Goal: Navigation & Orientation: Find specific page/section

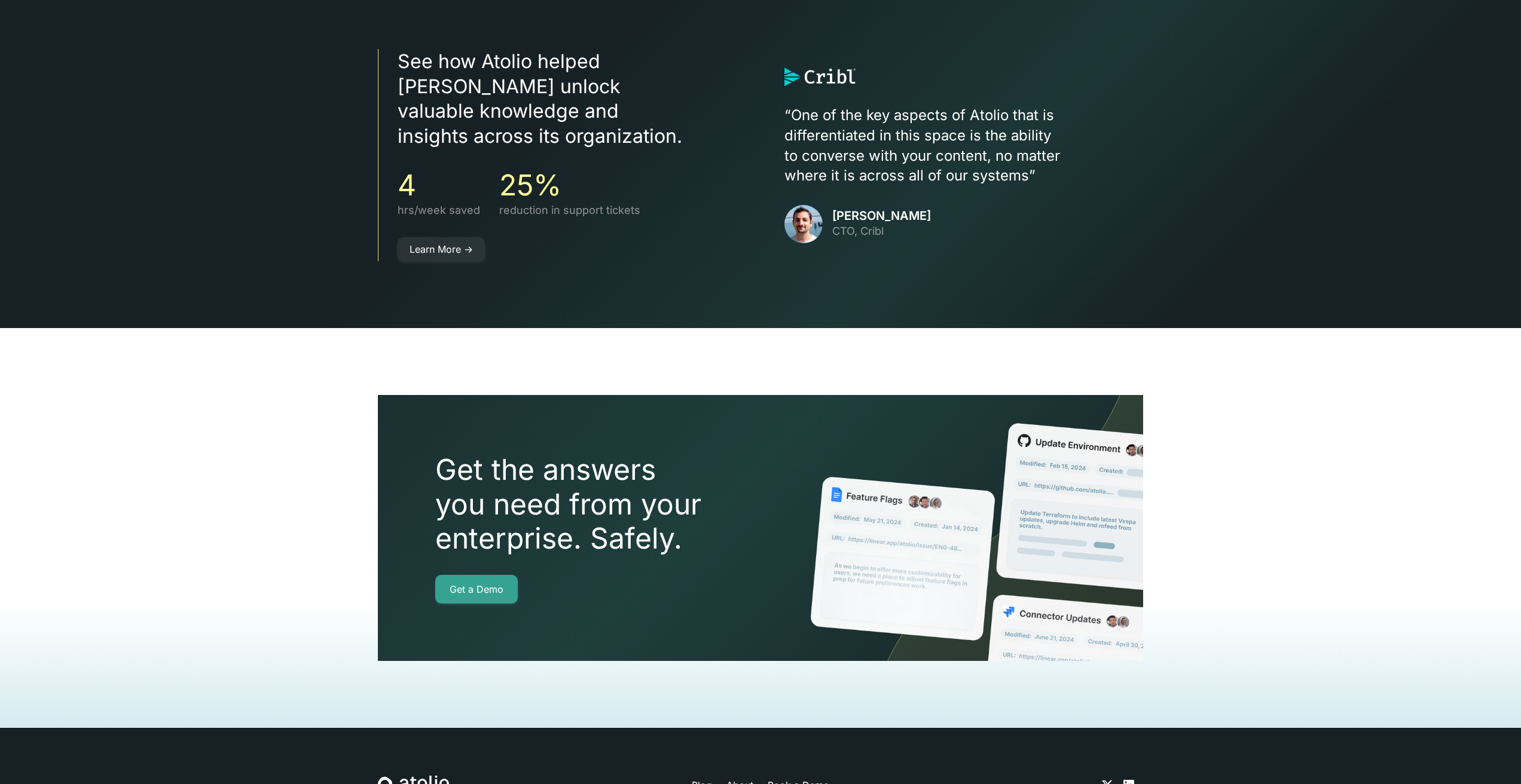
scroll to position [2446, 0]
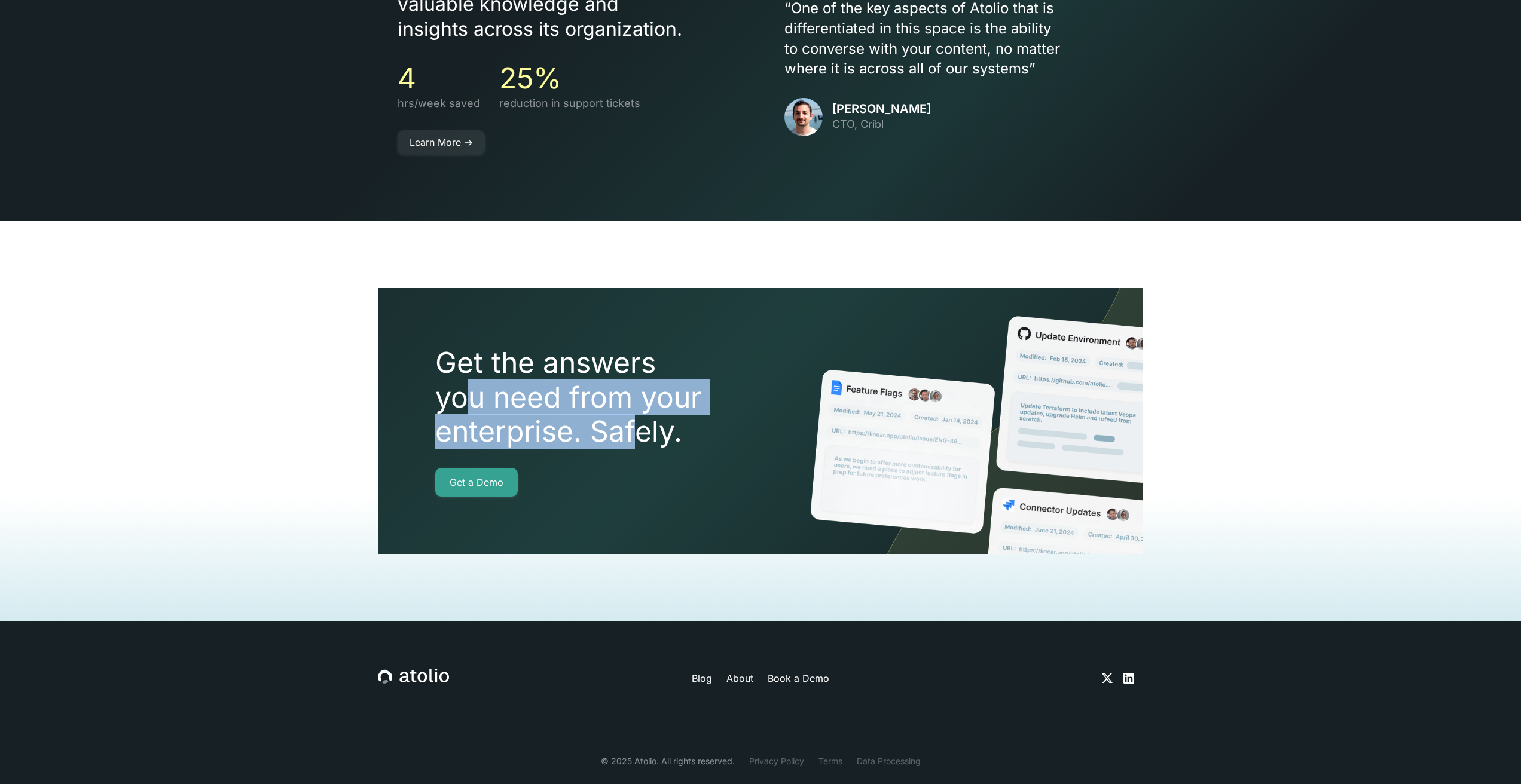
drag, startPoint x: 466, startPoint y: 350, endPoint x: 651, endPoint y: 412, distance: 195.1
click at [648, 411] on h2 "Get the answers you need from your enterprise. Safely." at bounding box center [602, 397] width 335 height 103
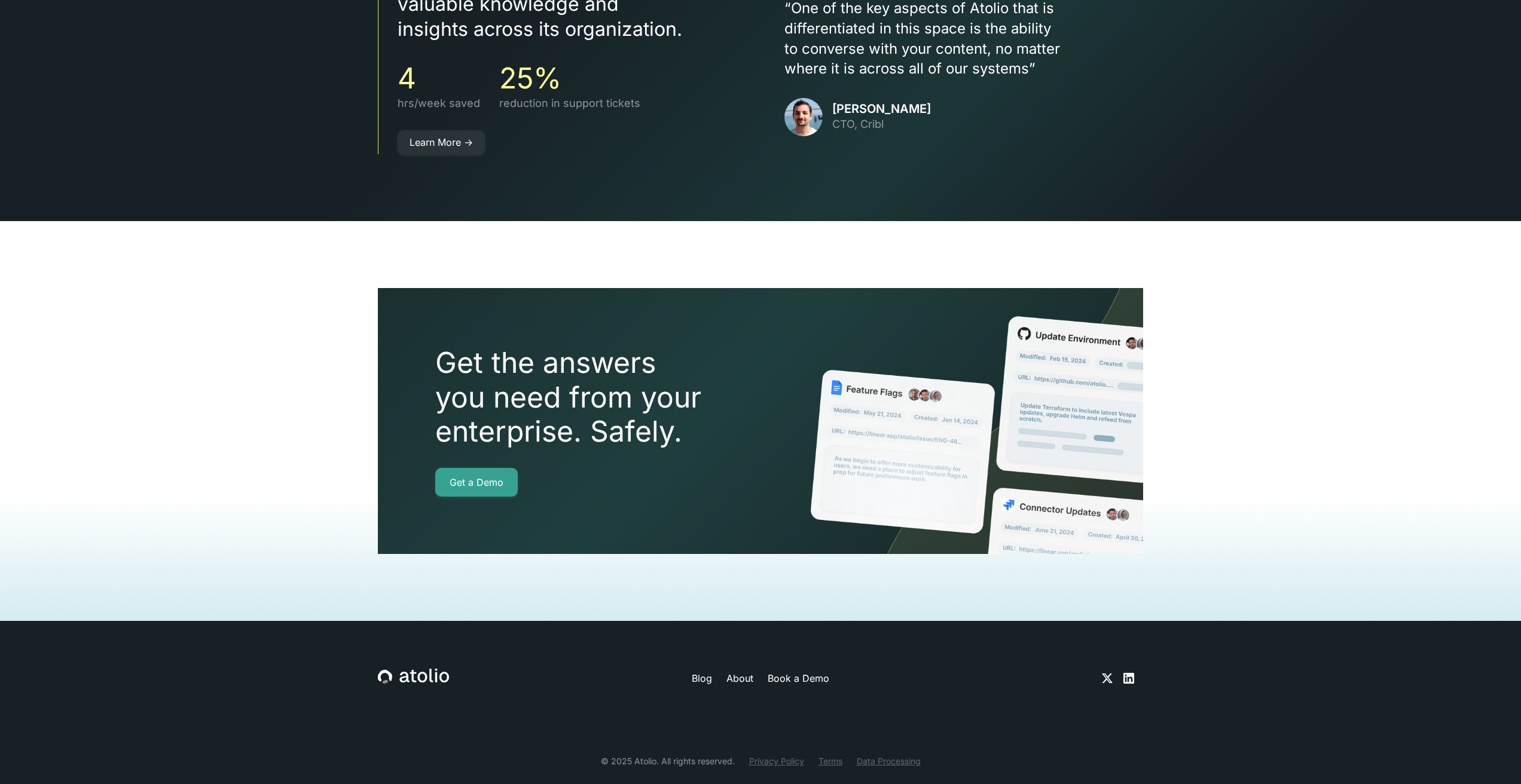
drag, startPoint x: 657, startPoint y: 413, endPoint x: 650, endPoint y: 411, distance: 7.3
click at [657, 413] on h2 "Get the answers you need from your enterprise. Safely." at bounding box center [602, 397] width 335 height 103
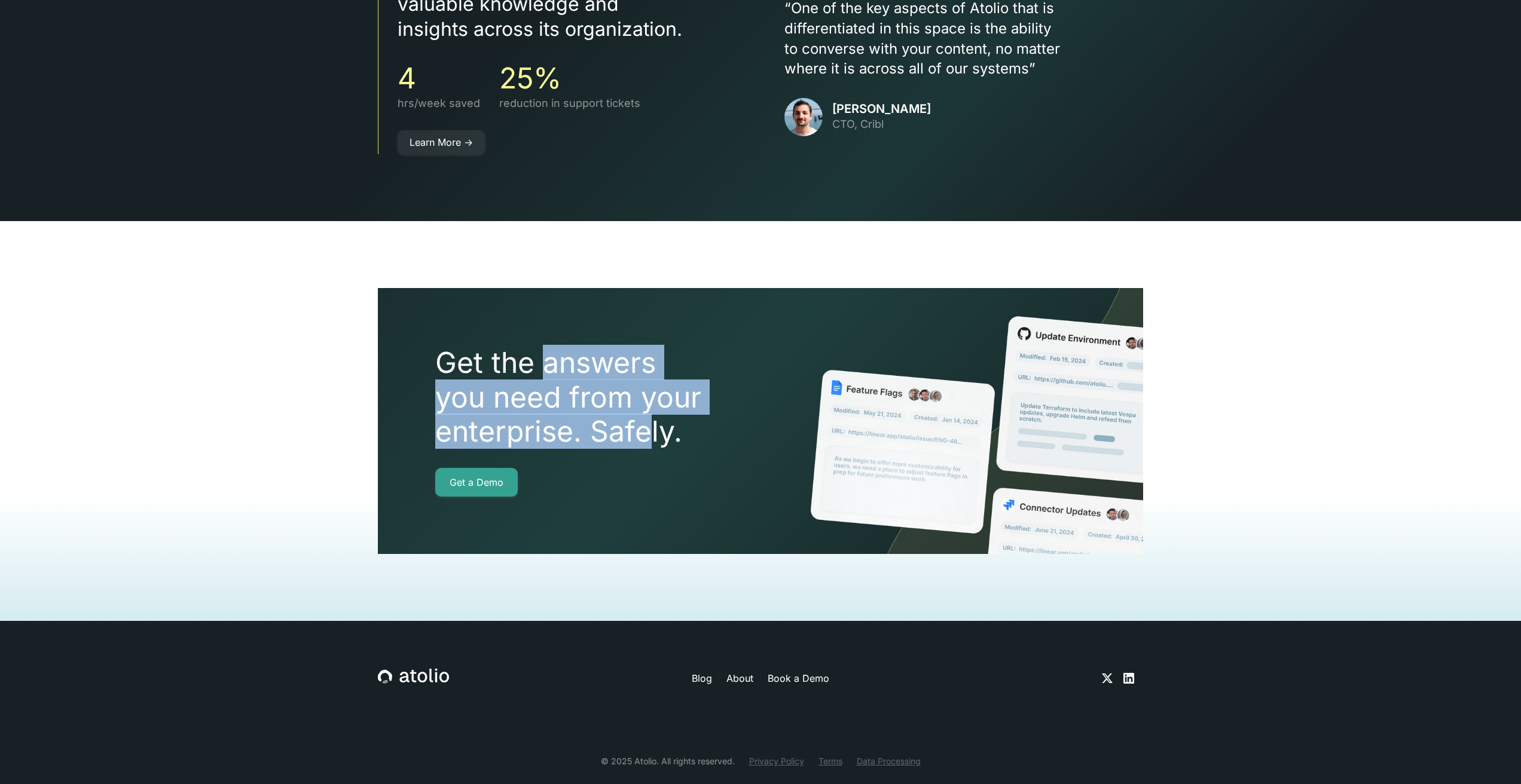
drag, startPoint x: 638, startPoint y: 407, endPoint x: 513, endPoint y: 324, distance: 150.0
click at [521, 345] on h2 "Get the answers you need from your enterprise. Safely." at bounding box center [602, 397] width 335 height 103
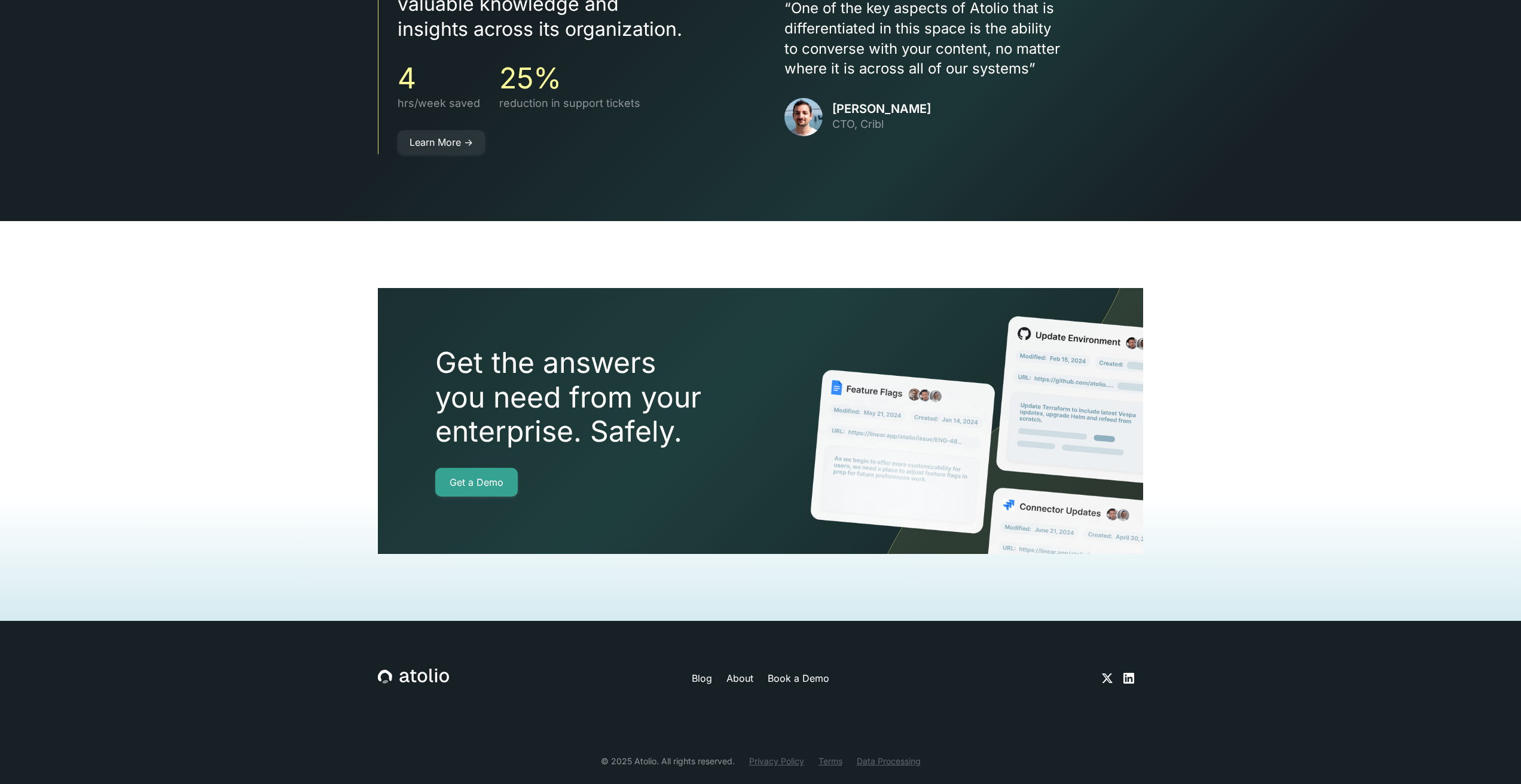
drag, startPoint x: 513, startPoint y: 324, endPoint x: 526, endPoint y: 334, distance: 16.4
click at [513, 345] on h2 "Get the answers you need from your enterprise. Safely." at bounding box center [602, 397] width 335 height 103
click at [739, 671] on link "About" at bounding box center [740, 678] width 27 height 14
